Goal: Task Accomplishment & Management: Use online tool/utility

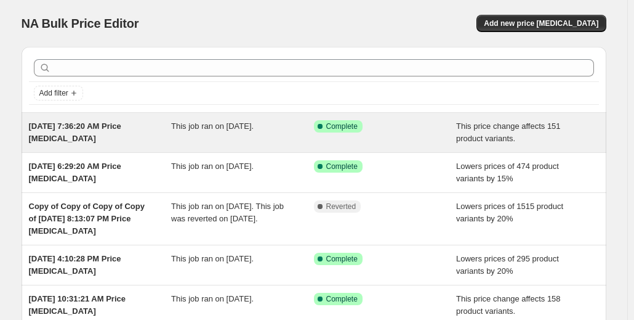
click at [278, 144] on div "[DATE] 7:36:20 AM Price [MEDICAL_DATA] This job ran on [DATE]. Success Complete…" at bounding box center [314, 132] width 585 height 39
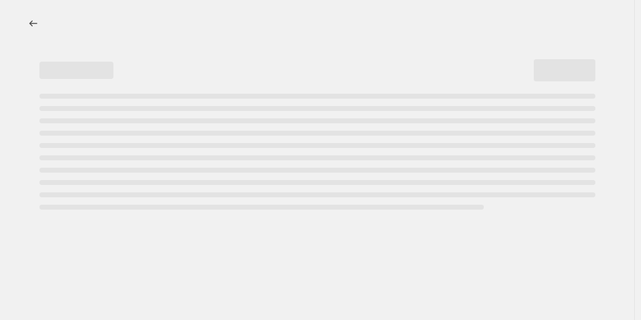
select select "ecap"
select select "remove"
select select "tag"
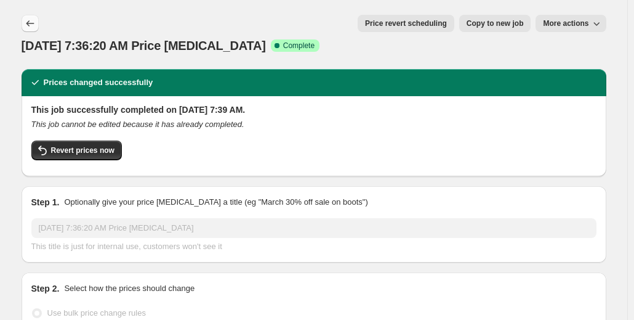
click at [32, 28] on icon "Price change jobs" at bounding box center [30, 23] width 12 height 12
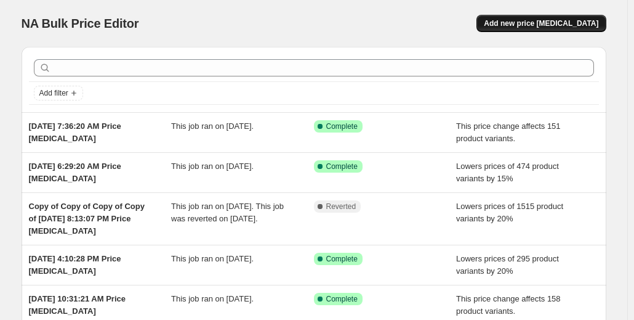
click at [543, 26] on span "Add new price [MEDICAL_DATA]" at bounding box center [541, 23] width 115 height 10
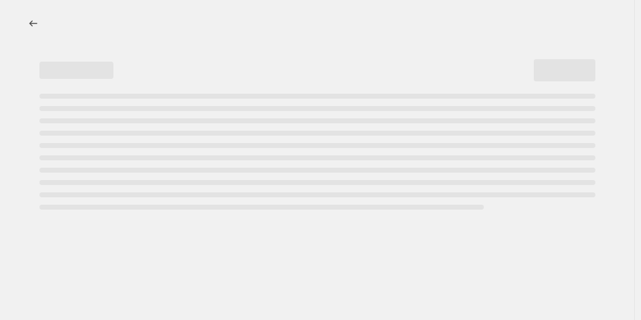
select select "percentage"
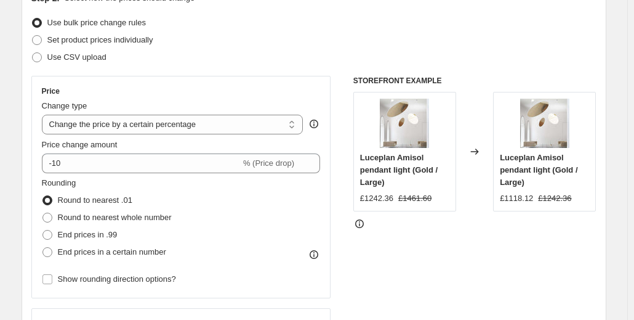
scroll to position [156, 0]
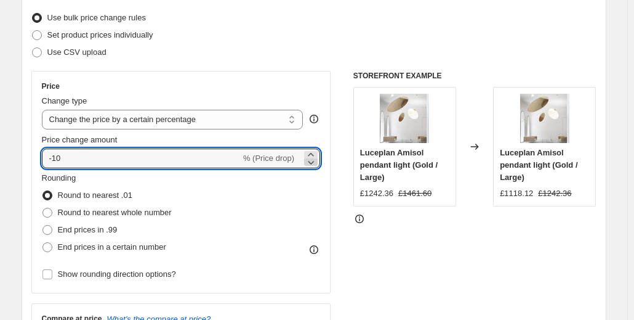
click at [313, 160] on icon at bounding box center [311, 162] width 12 height 12
type input "-15"
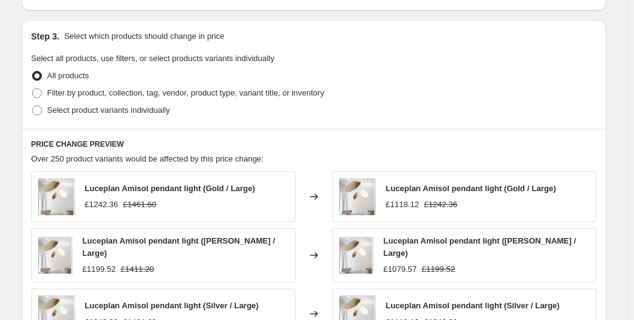
scroll to position [562, 0]
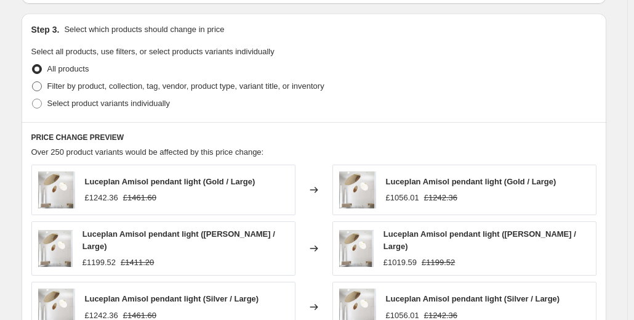
click at [42, 85] on span at bounding box center [37, 86] width 10 height 10
click at [33, 82] on input "Filter by product, collection, tag, vendor, product type, variant title, or inv…" at bounding box center [32, 81] width 1 height 1
radio input "true"
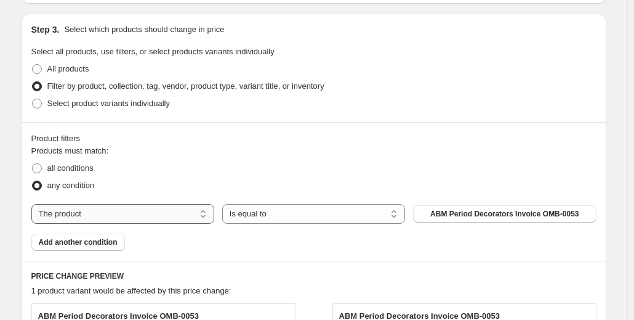
click at [204, 213] on select "The product The product's collection The product's tag The product's vendor The…" at bounding box center [122, 214] width 183 height 20
select select "tag"
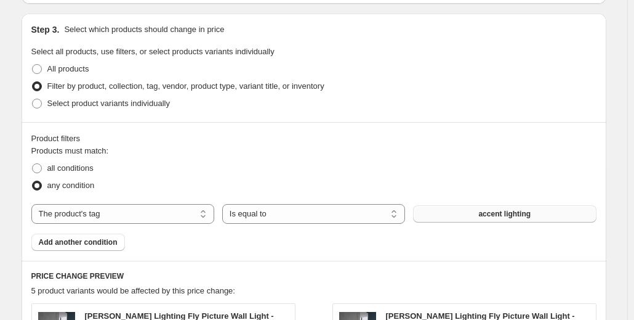
click at [517, 214] on span "accent lighting" at bounding box center [505, 214] width 52 height 10
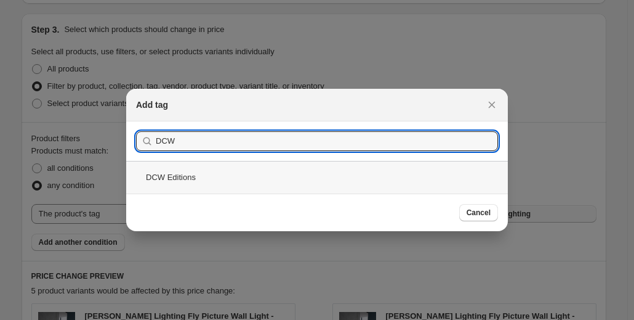
type input "DCW"
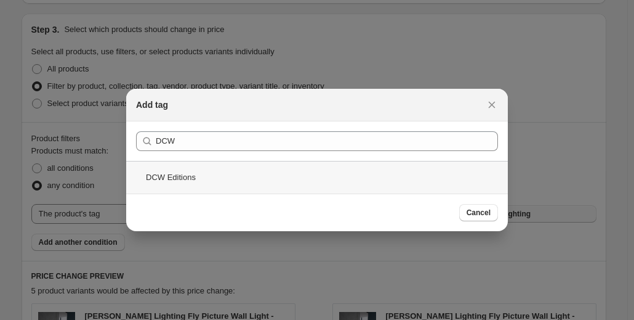
click at [183, 179] on div "DCW Editions" at bounding box center [317, 177] width 382 height 33
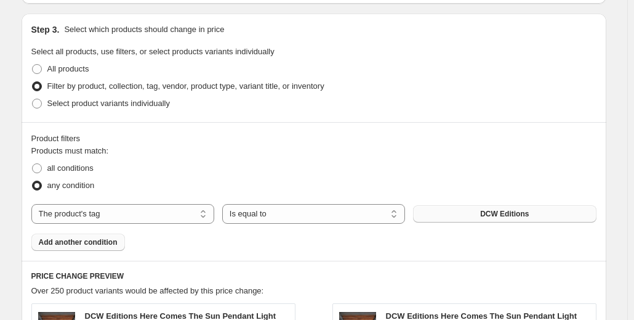
click at [92, 238] on span "Add another condition" at bounding box center [78, 242] width 79 height 10
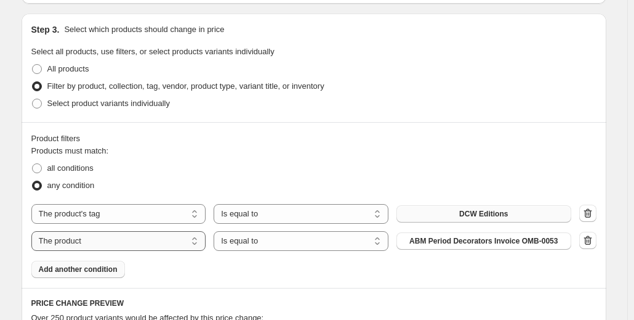
click at [198, 242] on select "The product The product's collection The product's tag The product's vendor The…" at bounding box center [118, 241] width 175 height 20
click at [592, 240] on icon "button" at bounding box center [588, 239] width 8 height 9
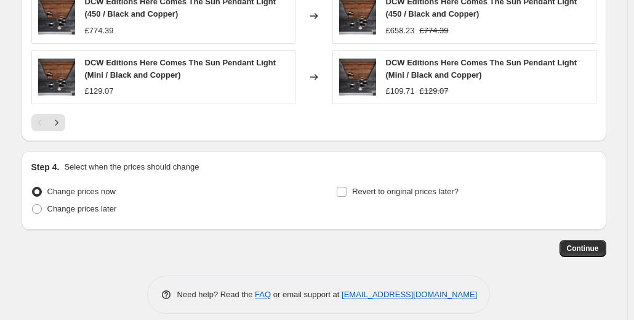
scroll to position [1067, 0]
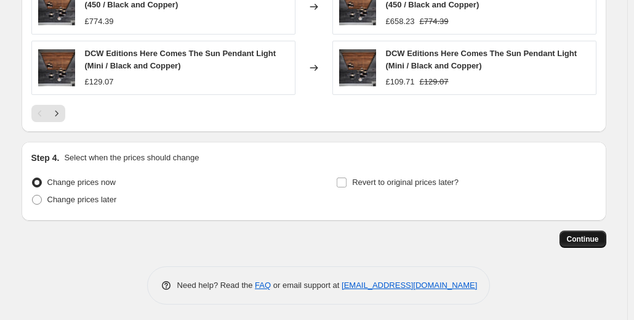
click at [583, 237] on span "Continue" at bounding box center [583, 239] width 32 height 10
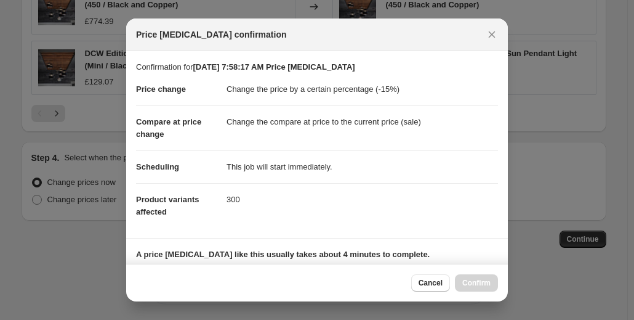
scroll to position [188, 0]
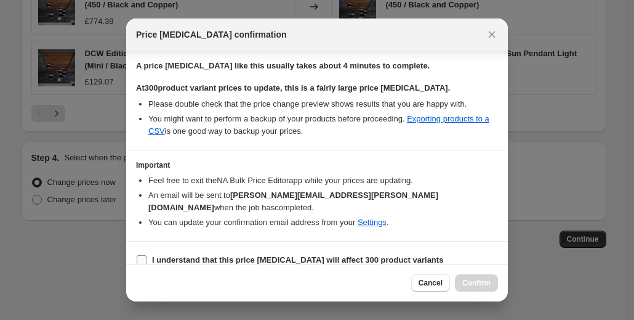
click at [150, 251] on label "I understand that this price [MEDICAL_DATA] will affect 300 product variants" at bounding box center [289, 259] width 307 height 17
click at [147, 255] on input "I understand that this price [MEDICAL_DATA] will affect 300 product variants" at bounding box center [142, 260] width 10 height 10
checkbox input "true"
click at [473, 280] on span "Confirm" at bounding box center [477, 283] width 28 height 10
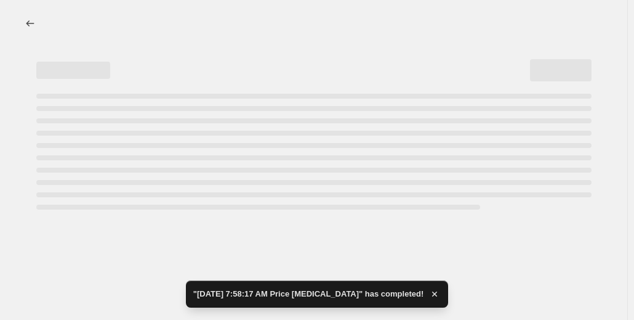
select select "percentage"
select select "tag"
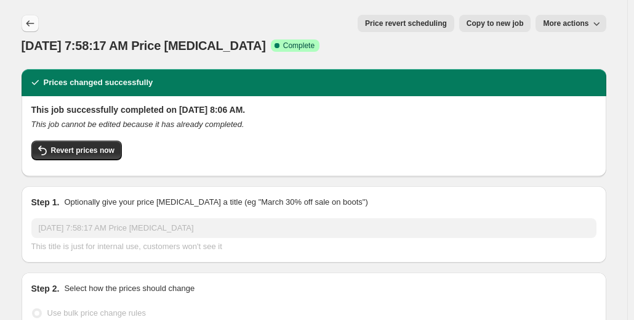
click at [34, 26] on icon "Price change jobs" at bounding box center [30, 23] width 12 height 12
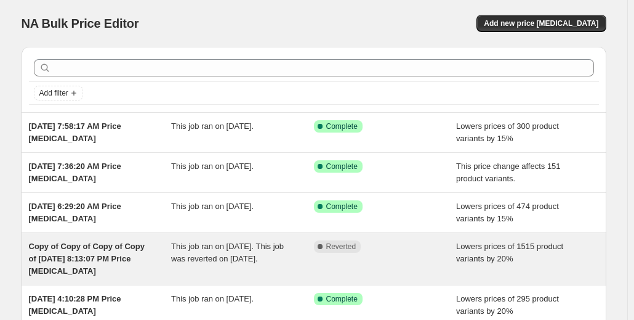
click at [119, 253] on span "Copy of Copy of Copy of Copy of [DATE] 8:13:07 PM Price [MEDICAL_DATA]" at bounding box center [87, 258] width 116 height 34
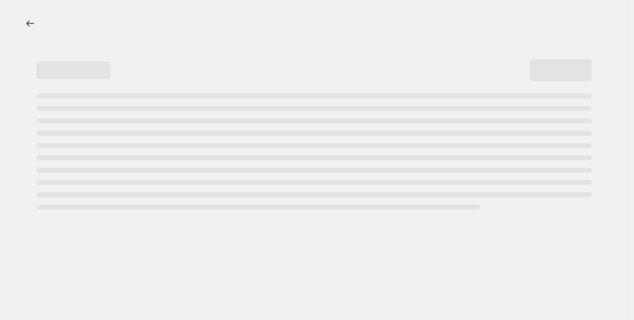
select select "percentage"
select select "tag"
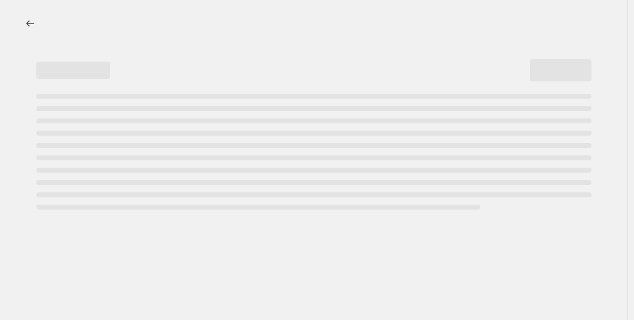
select select "tag"
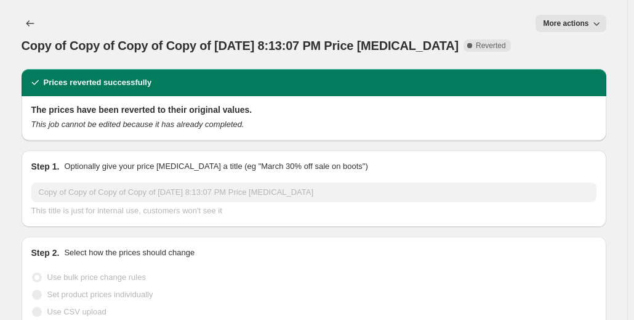
click at [598, 17] on button "More actions" at bounding box center [571, 23] width 70 height 17
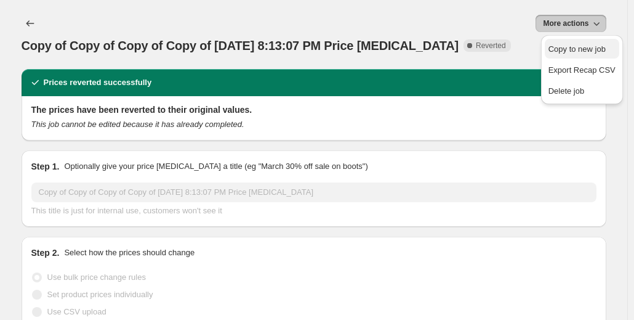
click at [579, 52] on span "Copy to new job" at bounding box center [577, 48] width 57 height 9
select select "percentage"
select select "tag"
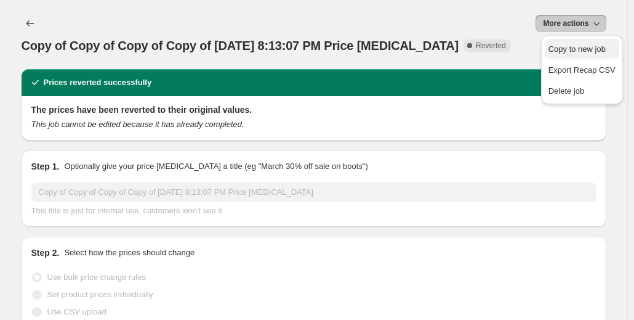
select select "tag"
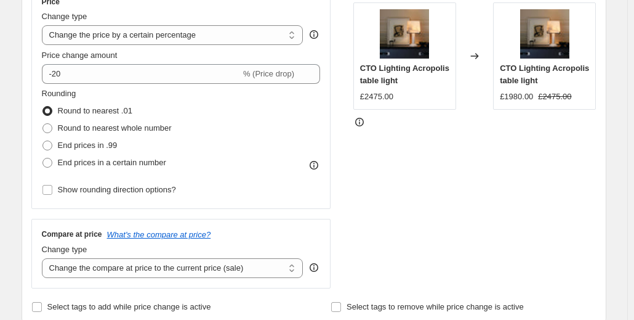
scroll to position [219, 0]
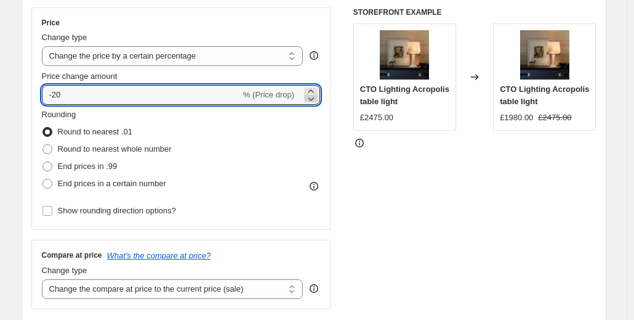
click at [315, 98] on icon at bounding box center [312, 99] width 6 height 4
click at [317, 87] on icon at bounding box center [311, 91] width 12 height 12
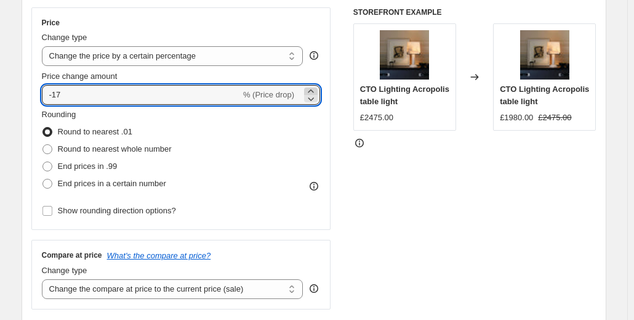
click at [317, 87] on icon at bounding box center [311, 91] width 12 height 12
type input "-15"
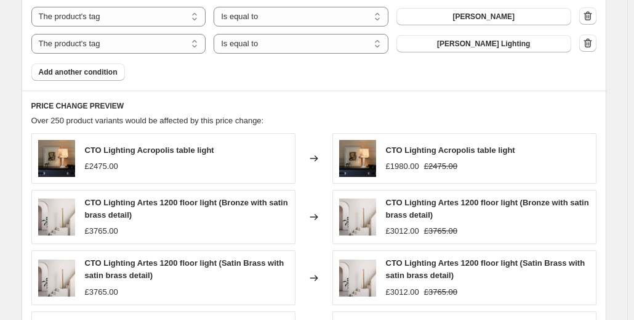
scroll to position [903, 0]
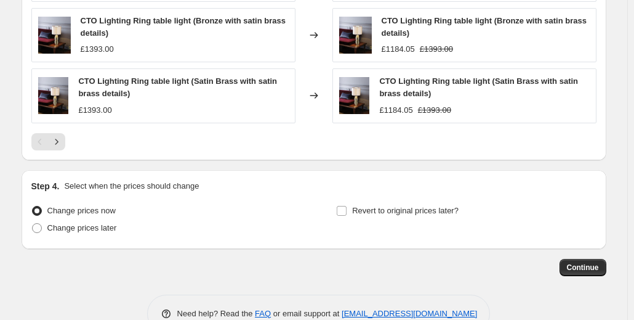
scroll to position [1225, 0]
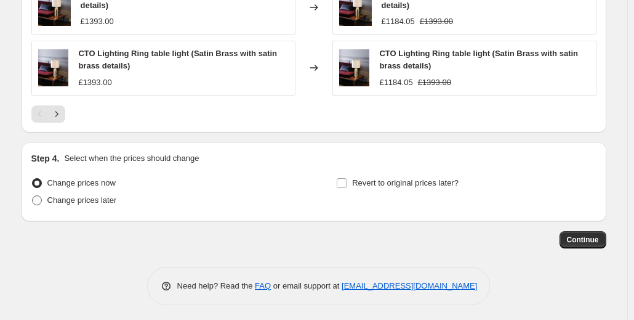
click at [88, 197] on span "Change prices later" at bounding box center [82, 199] width 70 height 9
click at [33, 196] on input "Change prices later" at bounding box center [32, 195] width 1 height 1
radio input "true"
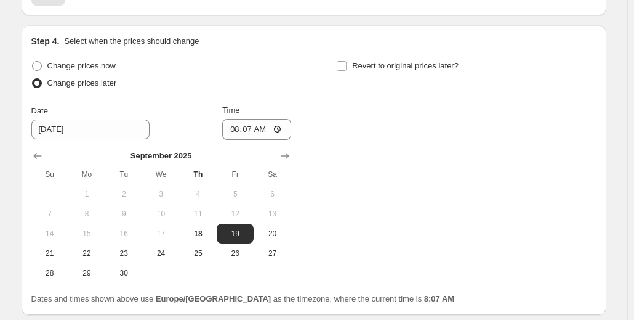
scroll to position [1344, 0]
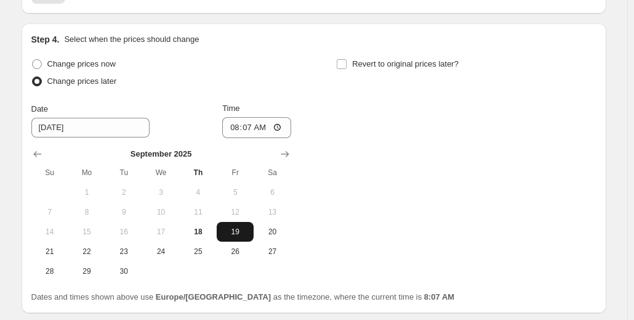
click at [240, 227] on span "19" at bounding box center [235, 232] width 27 height 10
click at [252, 126] on input "08:07" at bounding box center [256, 127] width 69 height 21
type input "18:00"
click at [346, 62] on input "Revert to original prices later?" at bounding box center [342, 64] width 10 height 10
checkbox input "true"
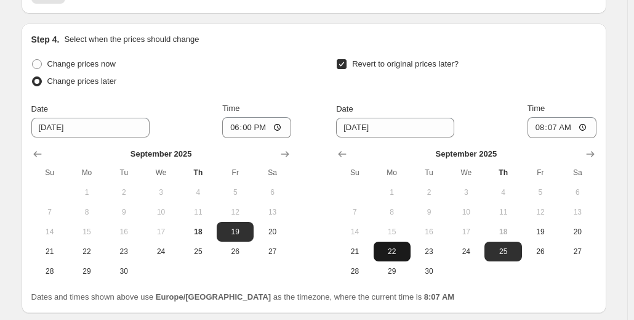
click at [392, 247] on span "22" at bounding box center [392, 251] width 27 height 10
type input "[DATE]"
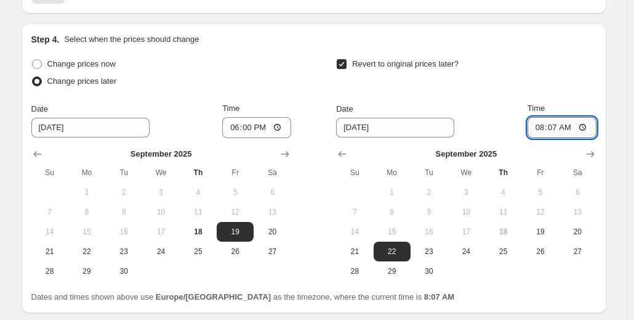
click at [560, 122] on input "08:07" at bounding box center [562, 127] width 69 height 21
type input "06:00"
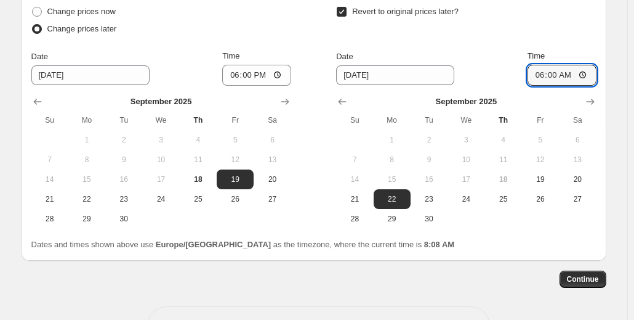
scroll to position [1413, 0]
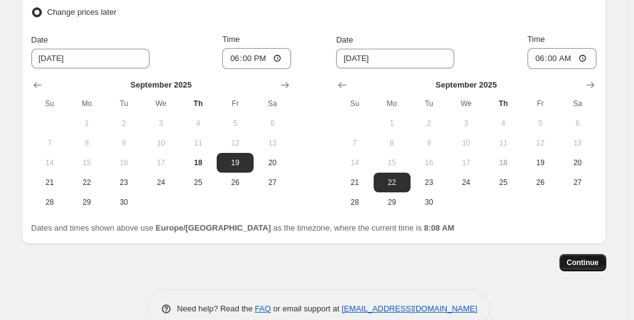
click at [586, 259] on span "Continue" at bounding box center [583, 262] width 32 height 10
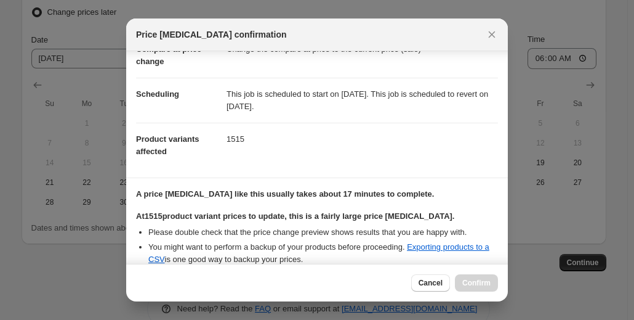
scroll to position [84, 0]
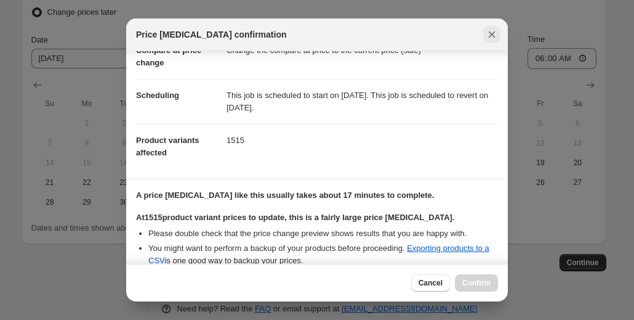
click at [494, 34] on icon "Close" at bounding box center [492, 34] width 12 height 12
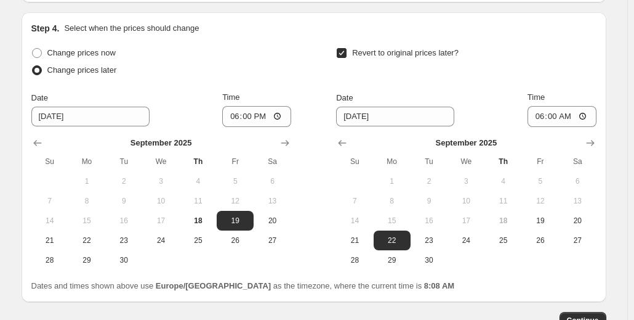
scroll to position [1436, 0]
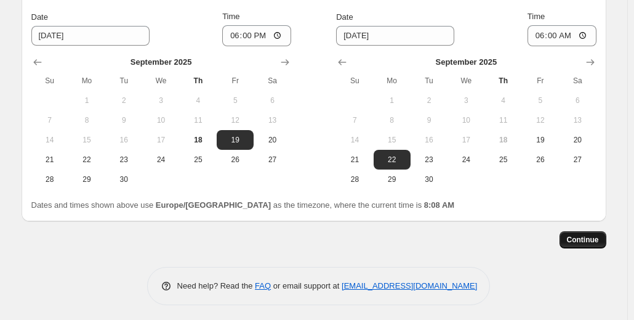
click at [586, 235] on span "Continue" at bounding box center [583, 240] width 32 height 10
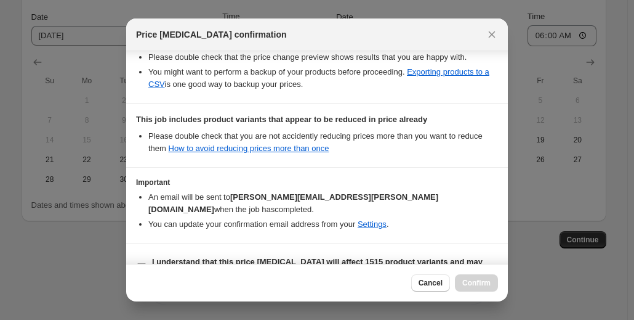
scroll to position [275, 0]
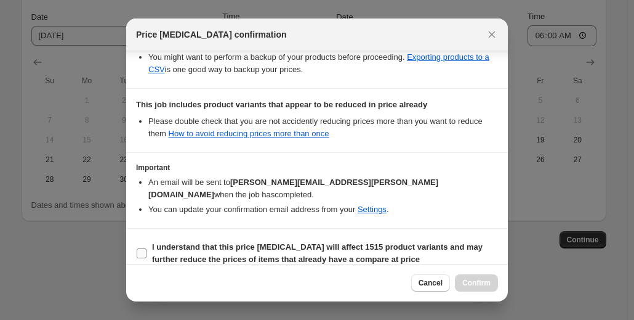
click at [142, 248] on input "I understand that this price [MEDICAL_DATA] will affect 1515 product variants a…" at bounding box center [142, 253] width 10 height 10
checkbox input "true"
click at [478, 280] on span "Confirm" at bounding box center [477, 283] width 28 height 10
